Goal: Task Accomplishment & Management: Manage account settings

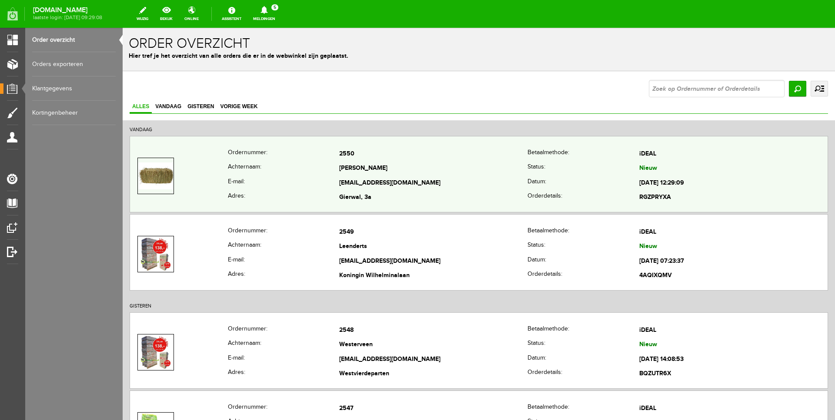
click at [272, 191] on th "Adres:" at bounding box center [284, 198] width 112 height 15
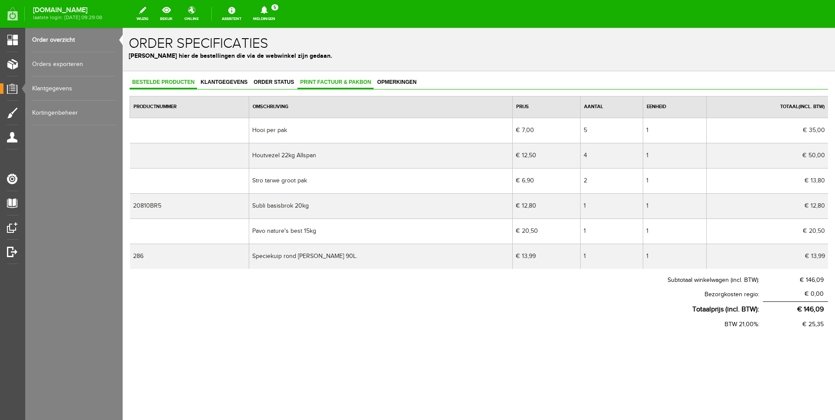
click at [322, 82] on span "Print factuur & pakbon" at bounding box center [335, 82] width 76 height 6
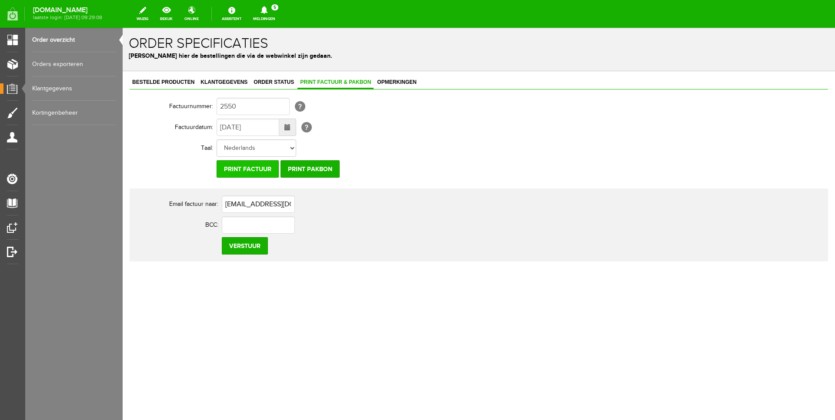
click at [244, 170] on input "Print factuur" at bounding box center [247, 168] width 62 height 17
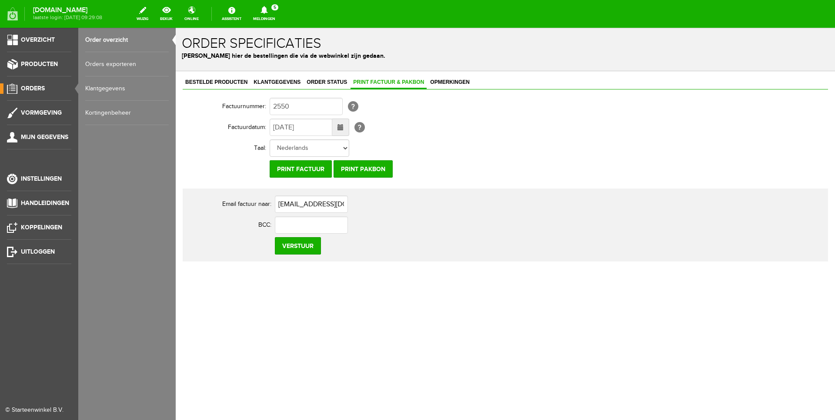
click at [37, 90] on span "Orders" at bounding box center [33, 88] width 24 height 7
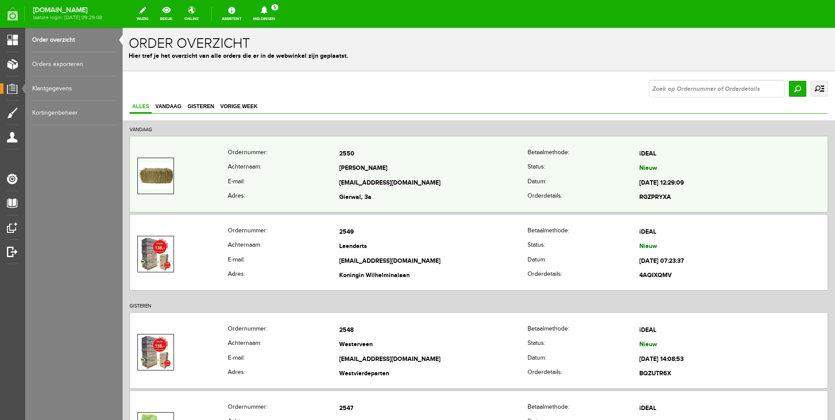
click at [419, 191] on td "Gierwal, 3a" at bounding box center [433, 198] width 188 height 15
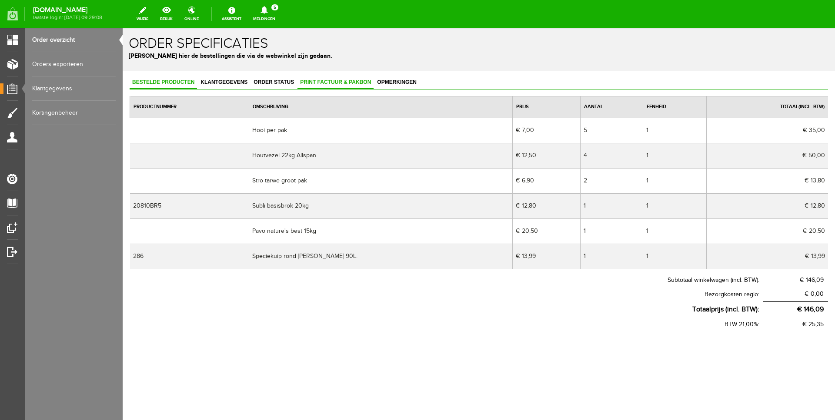
click at [323, 85] on link "Print factuur & pakbon" at bounding box center [335, 82] width 76 height 13
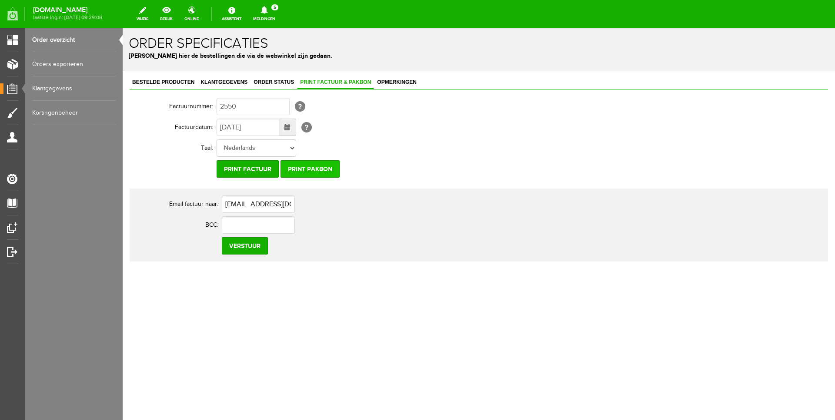
click at [310, 171] on input "Print pakbon" at bounding box center [309, 168] width 59 height 17
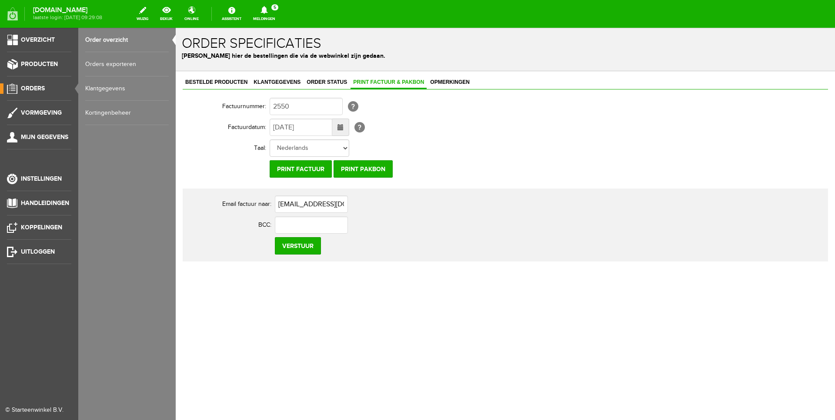
click at [40, 87] on span "Orders" at bounding box center [33, 88] width 24 height 7
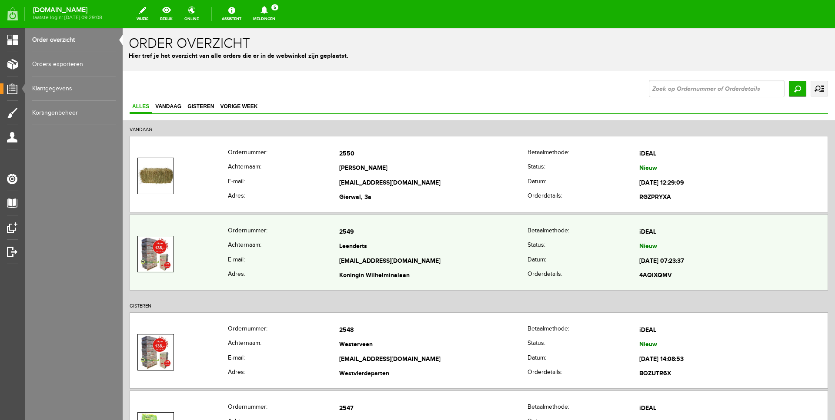
click at [431, 259] on td "[EMAIL_ADDRESS][DOMAIN_NAME]" at bounding box center [433, 261] width 188 height 15
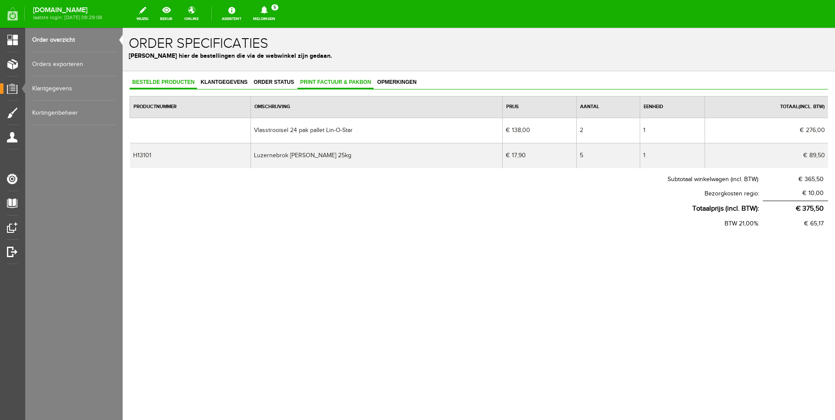
click at [313, 81] on span "Print factuur & pakbon" at bounding box center [335, 82] width 76 height 6
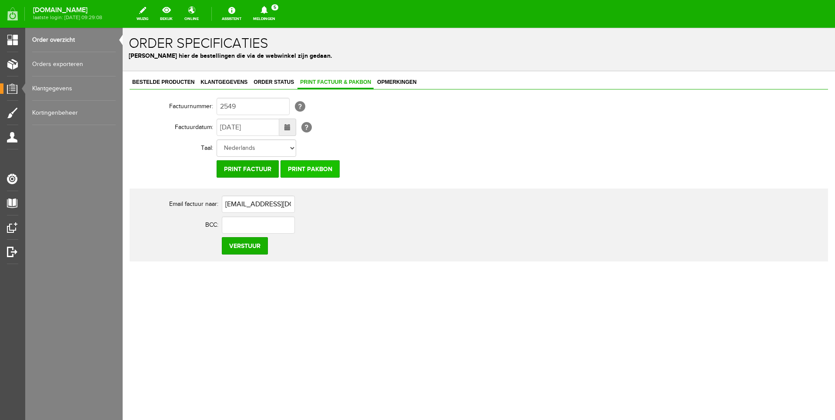
click at [309, 171] on input "Print pakbon" at bounding box center [309, 168] width 59 height 17
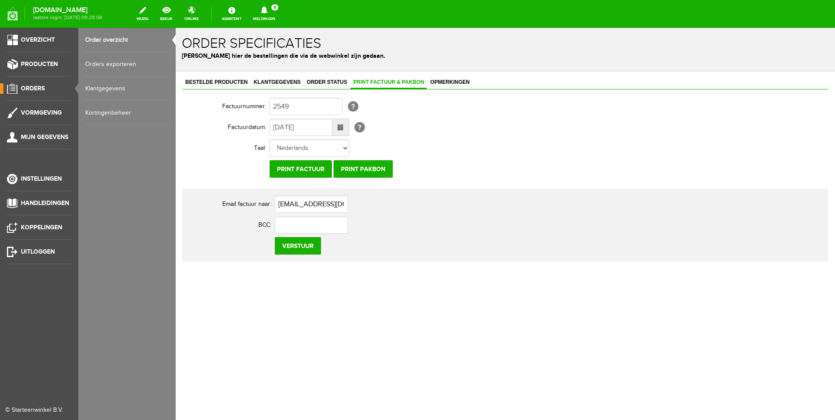
click at [42, 97] on li "Orders" at bounding box center [39, 91] width 64 height 17
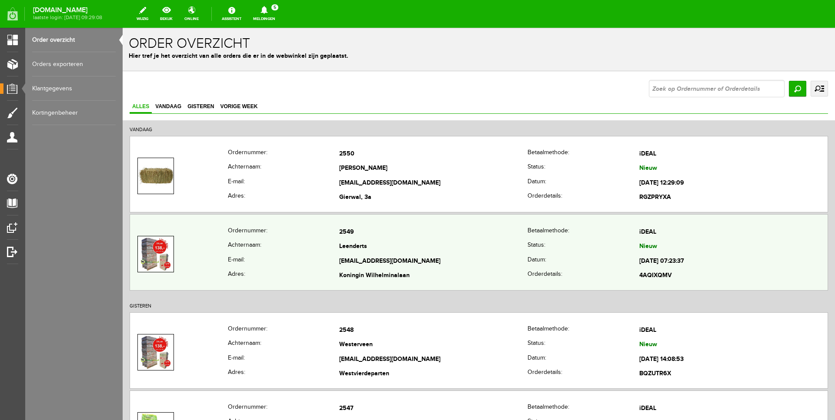
scroll to position [76, 0]
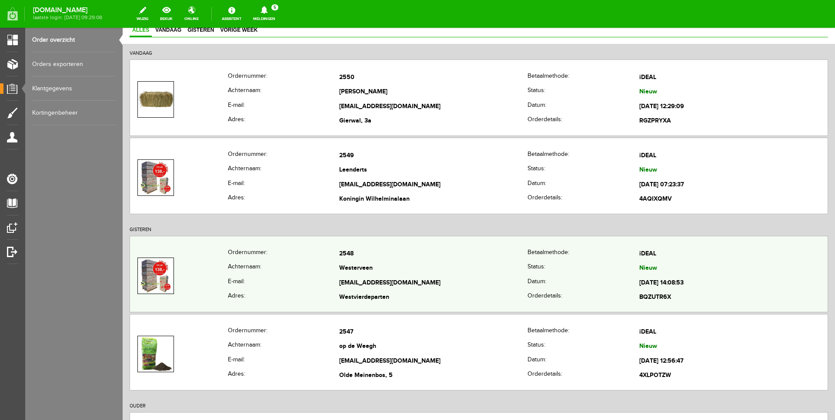
click at [315, 265] on th "Achternaam:" at bounding box center [284, 269] width 112 height 15
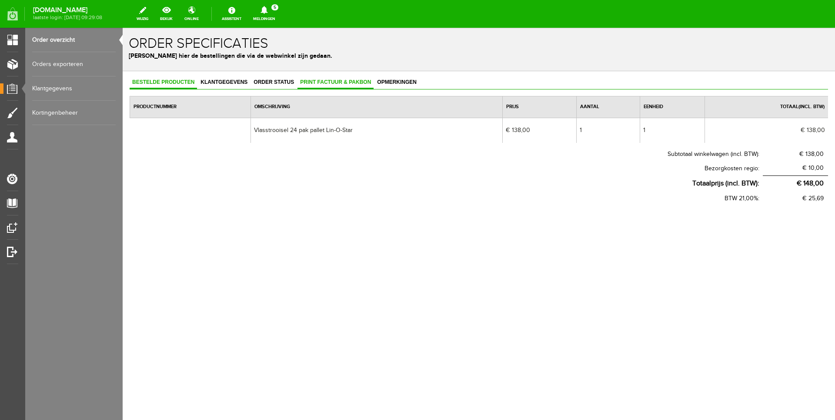
click at [339, 80] on span "Print factuur & pakbon" at bounding box center [335, 82] width 76 height 6
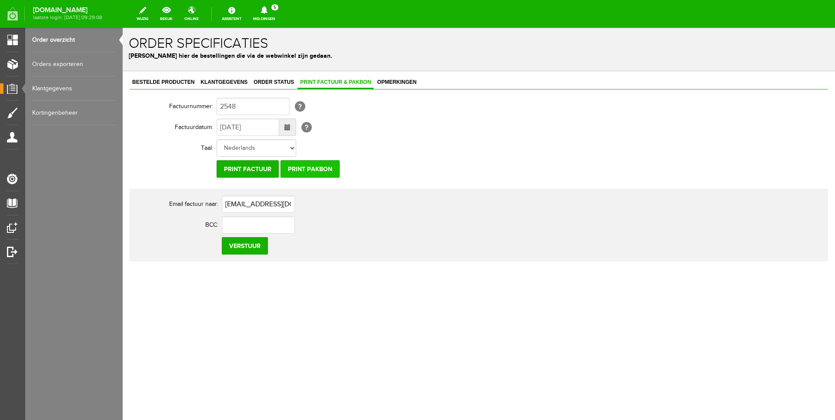
click at [313, 171] on input "Print pakbon" at bounding box center [309, 168] width 59 height 17
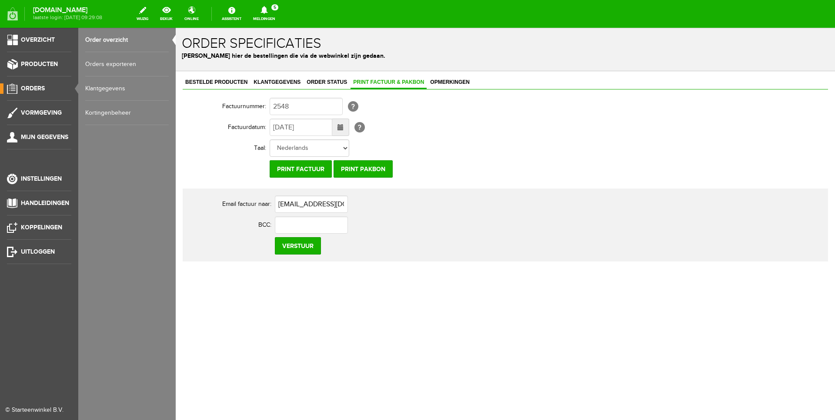
click at [32, 91] on span "Orders" at bounding box center [33, 88] width 24 height 7
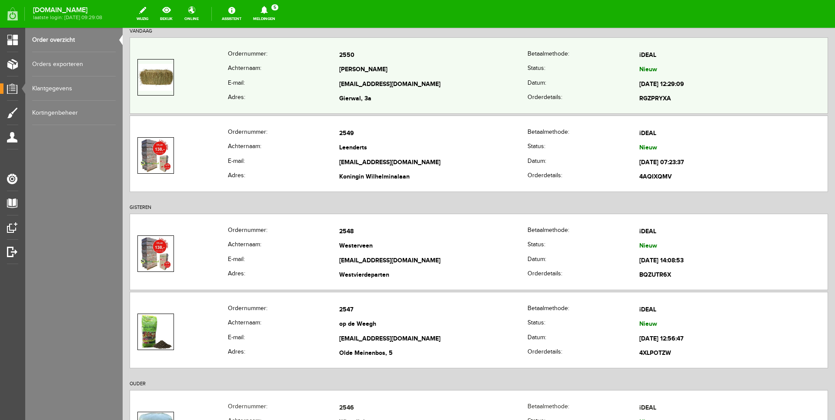
scroll to position [171, 0]
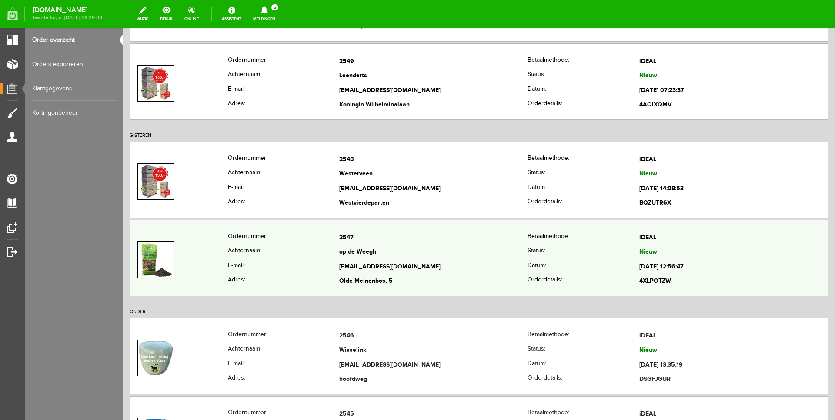
click at [363, 261] on td "[EMAIL_ADDRESS][DOMAIN_NAME]" at bounding box center [433, 267] width 188 height 15
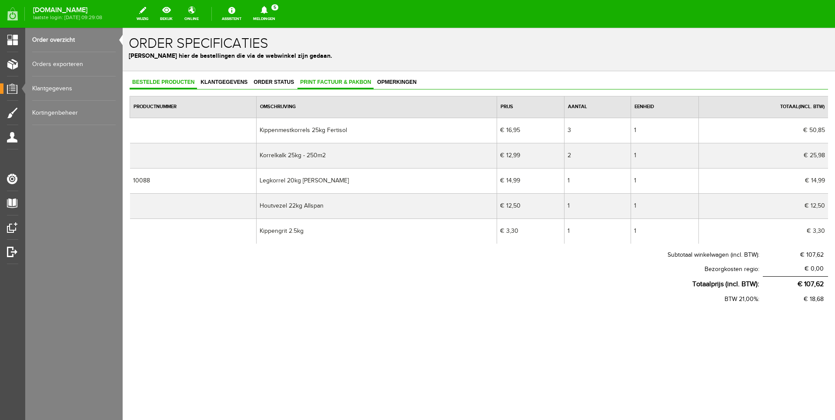
click at [316, 86] on link "Print factuur & pakbon" at bounding box center [335, 82] width 76 height 13
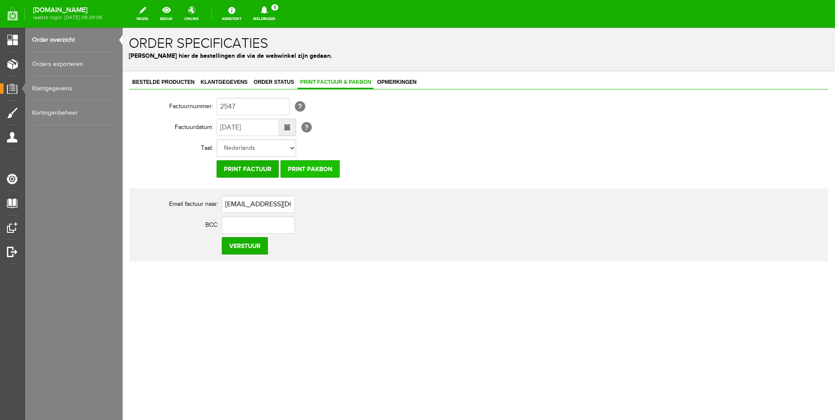
click at [307, 173] on input "Print pakbon" at bounding box center [309, 168] width 59 height 17
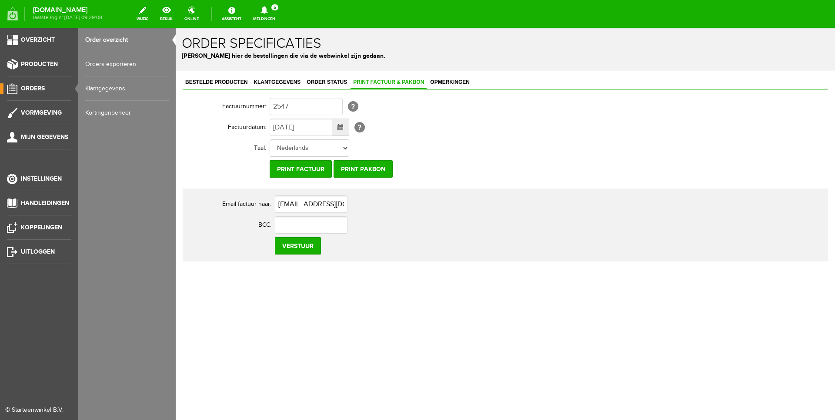
click at [36, 89] on span "Orders" at bounding box center [33, 88] width 24 height 7
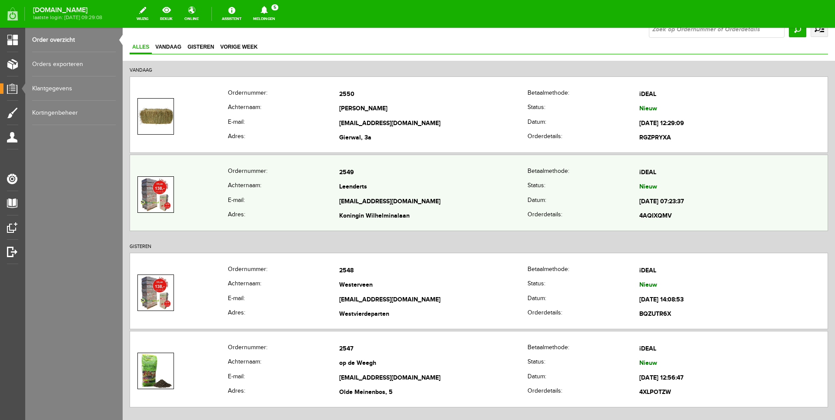
scroll to position [299, 0]
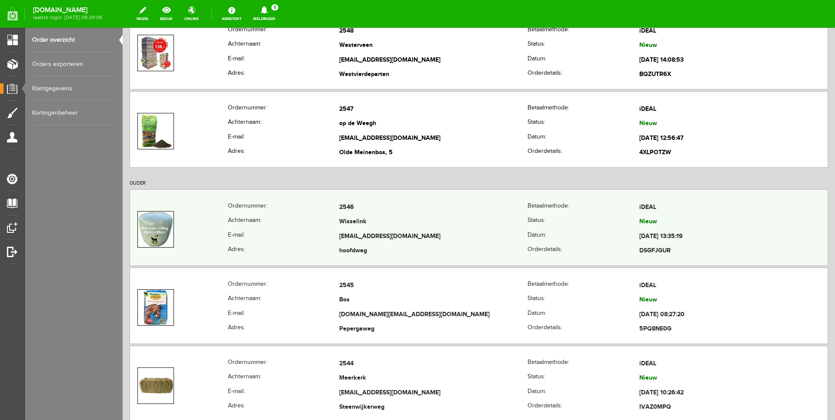
click at [305, 224] on th "Achternaam:" at bounding box center [284, 222] width 112 height 15
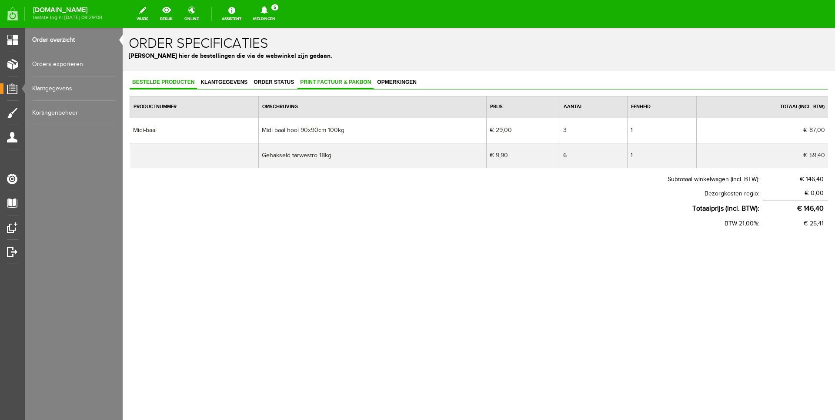
click at [338, 83] on span "Print factuur & pakbon" at bounding box center [335, 82] width 76 height 6
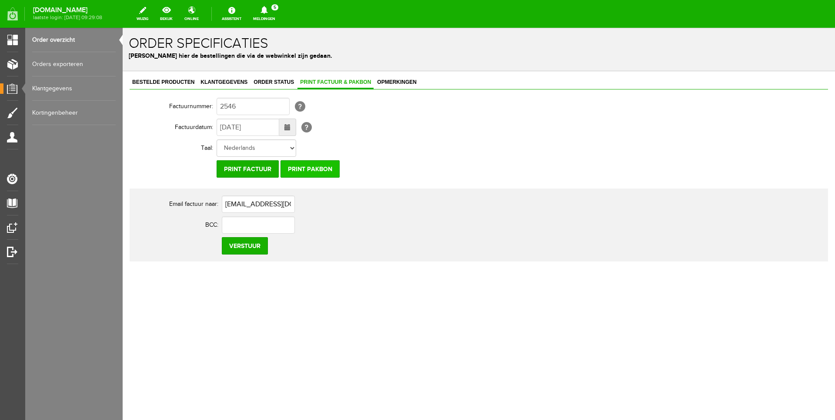
click at [312, 168] on input "Print pakbon" at bounding box center [309, 168] width 59 height 17
